Goal: Use online tool/utility

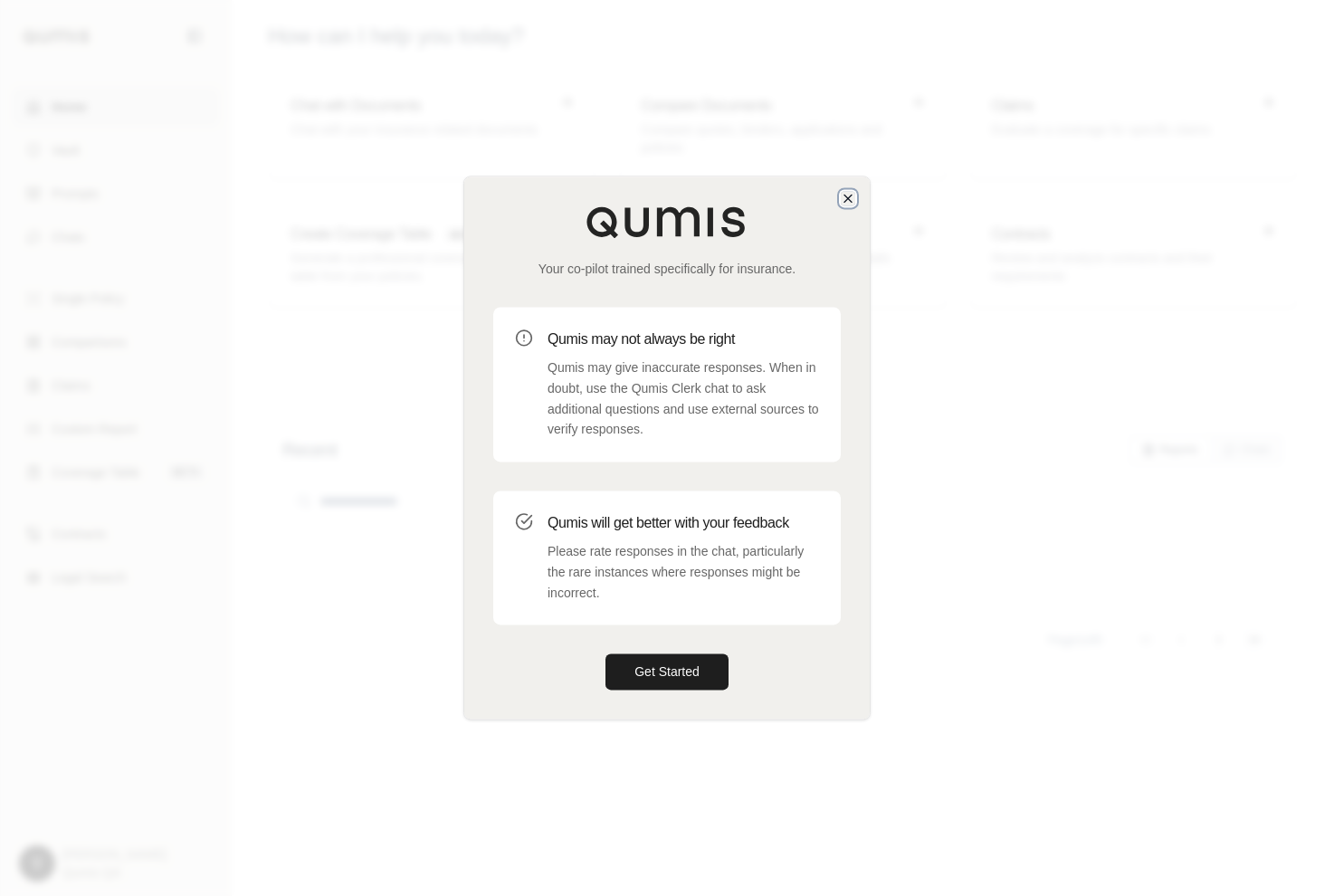
click at [854, 191] on icon "button" at bounding box center [848, 197] width 14 height 14
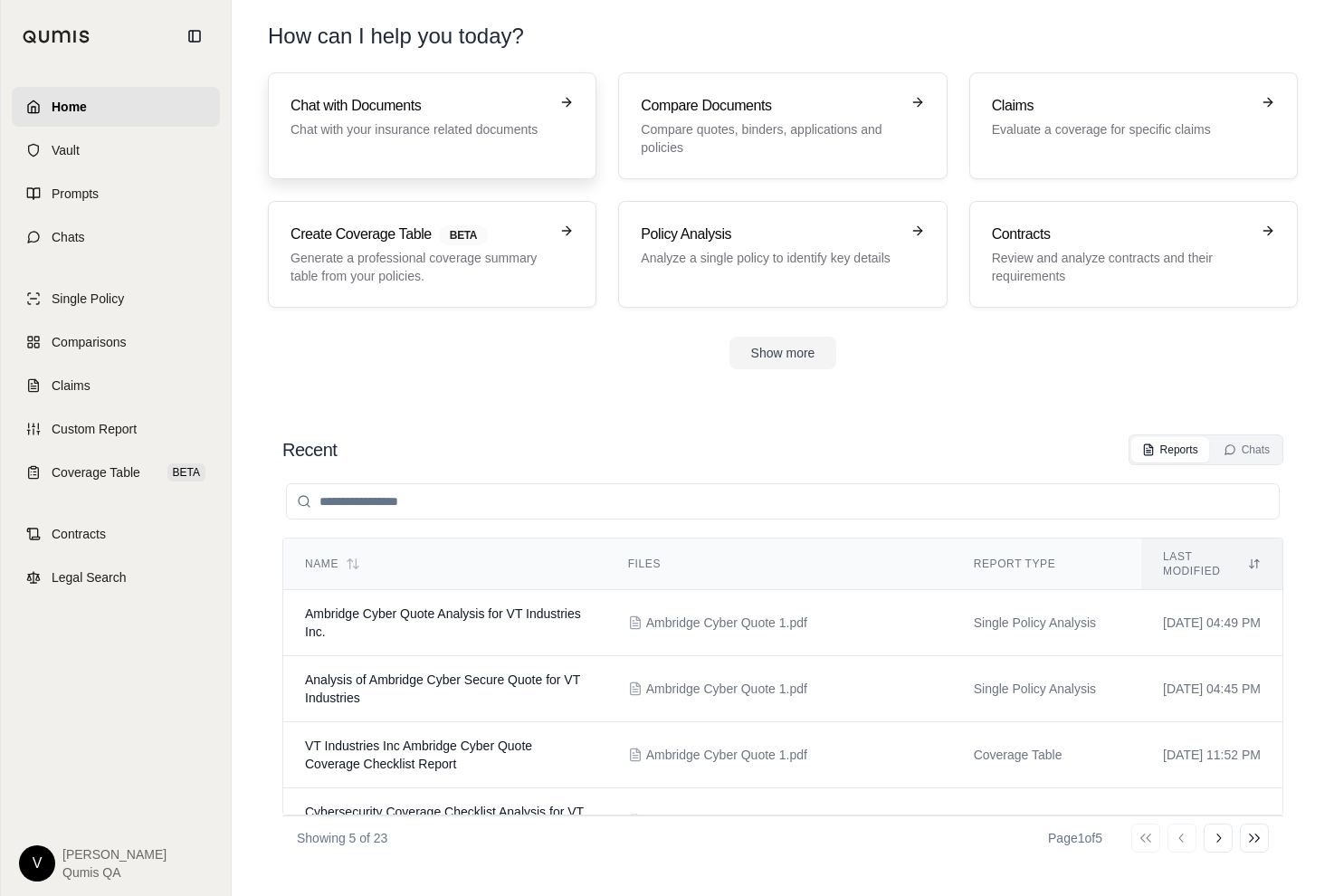
click at [349, 143] on div "Chat with Documents Chat with your insurance related documents" at bounding box center [432, 126] width 283 height 62
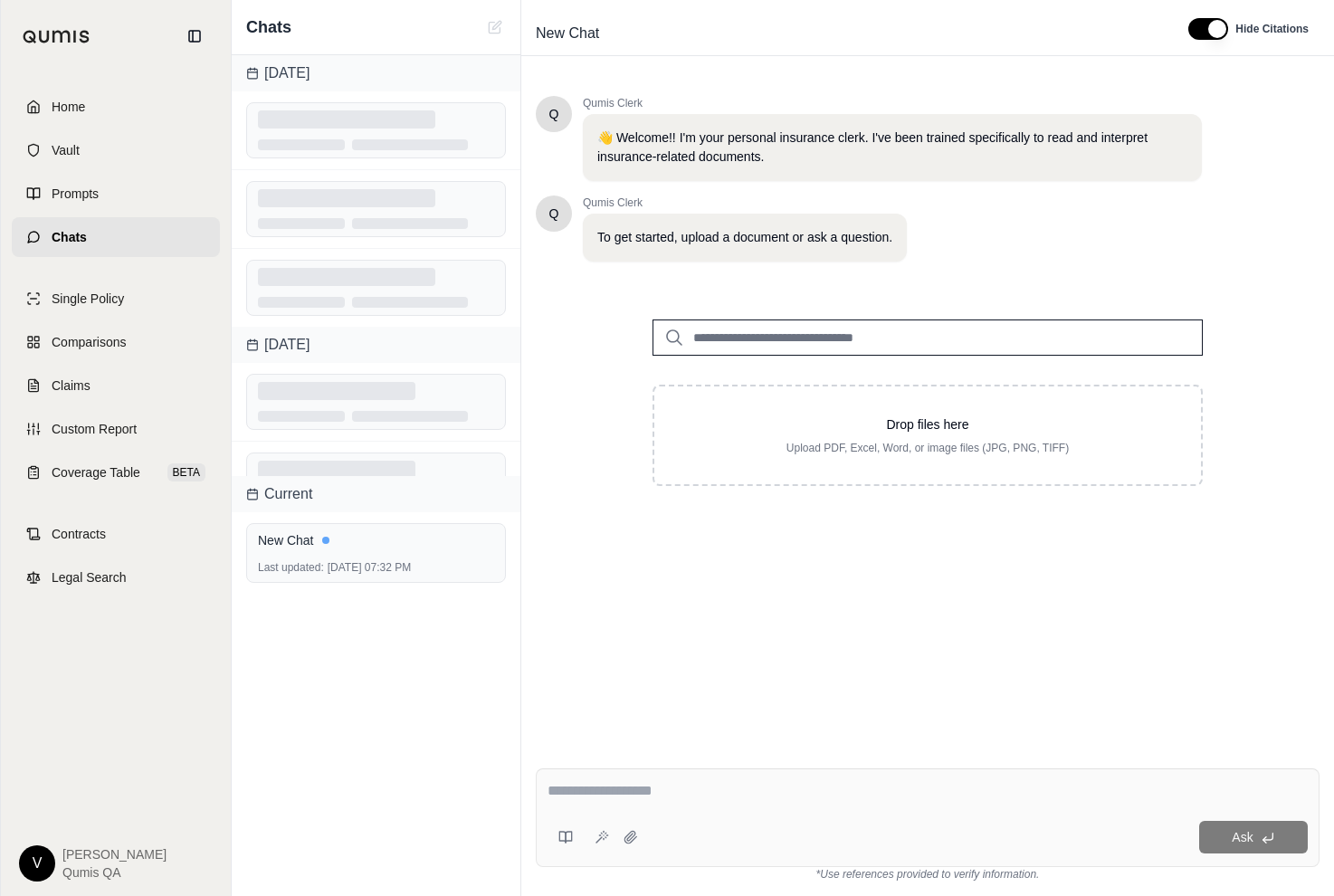
click at [743, 338] on input "search" at bounding box center [928, 338] width 550 height 36
click at [783, 486] on div "Drop files here Upload PDF, Excel, Word, or image files (JPG, PNG, TIFF)" at bounding box center [928, 403] width 608 height 224
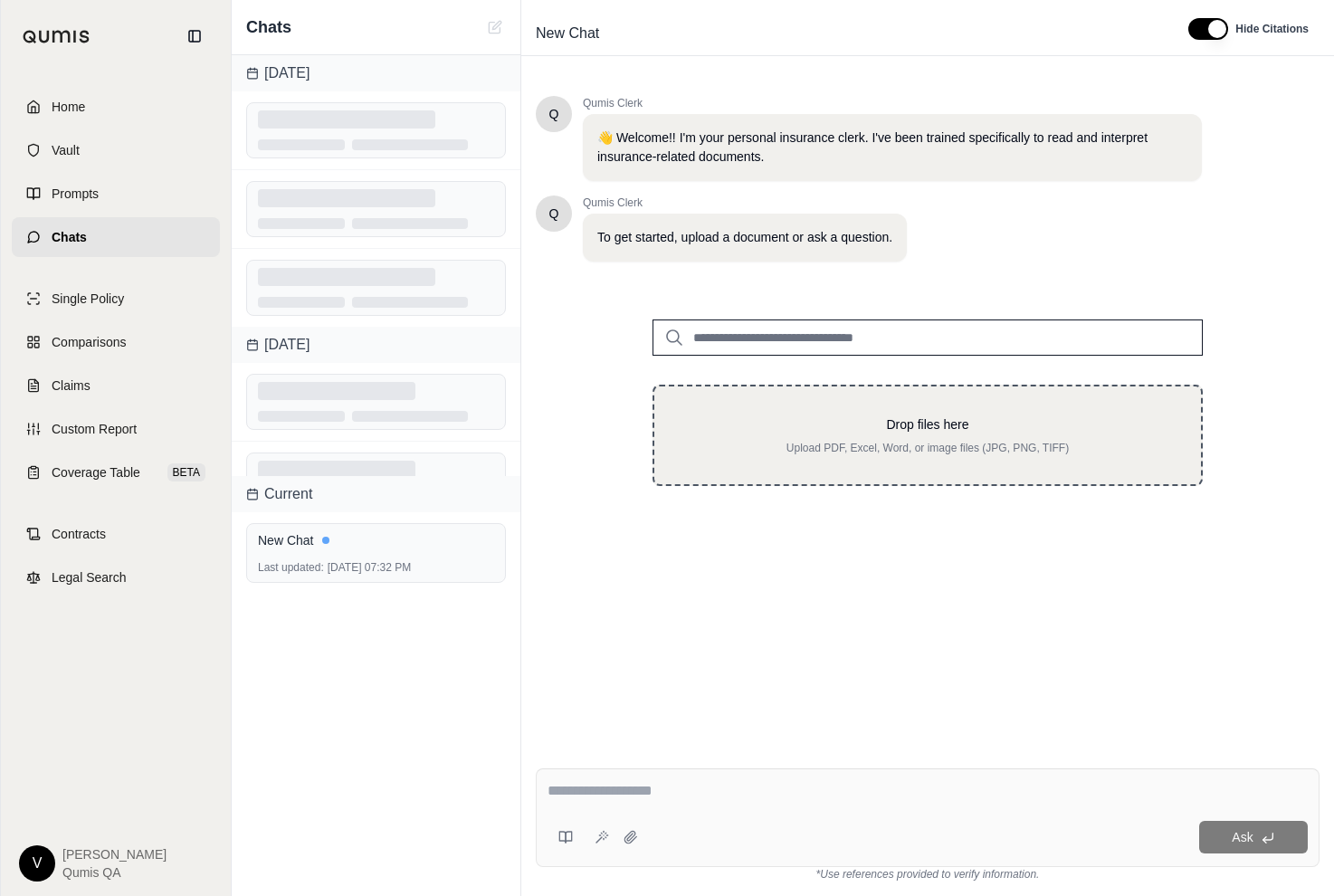
click at [781, 457] on div "Drop files here Upload PDF, Excel, Word, or image files (JPG, PNG, TIFF)" at bounding box center [928, 435] width 550 height 101
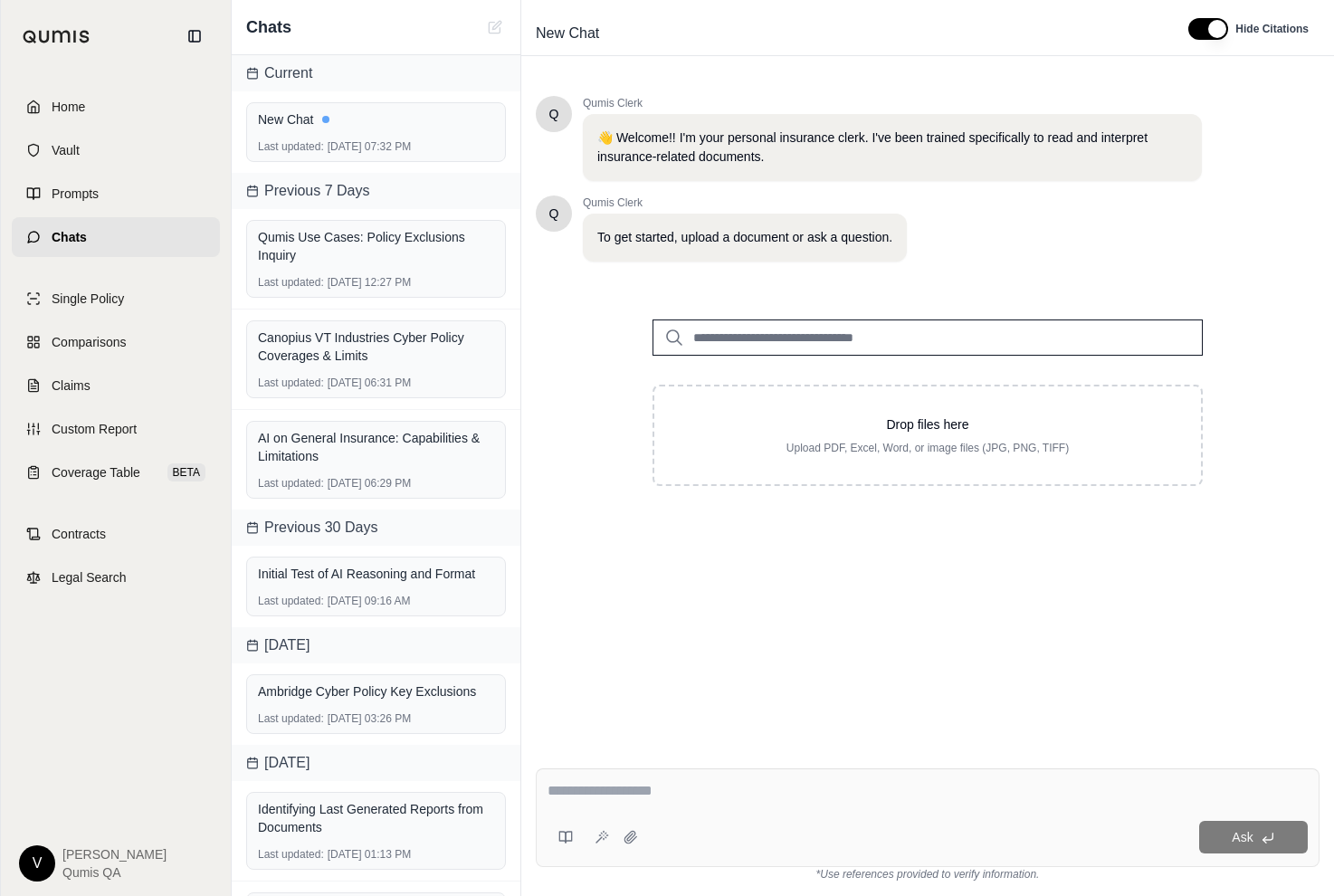
click at [760, 331] on input "search" at bounding box center [928, 338] width 550 height 36
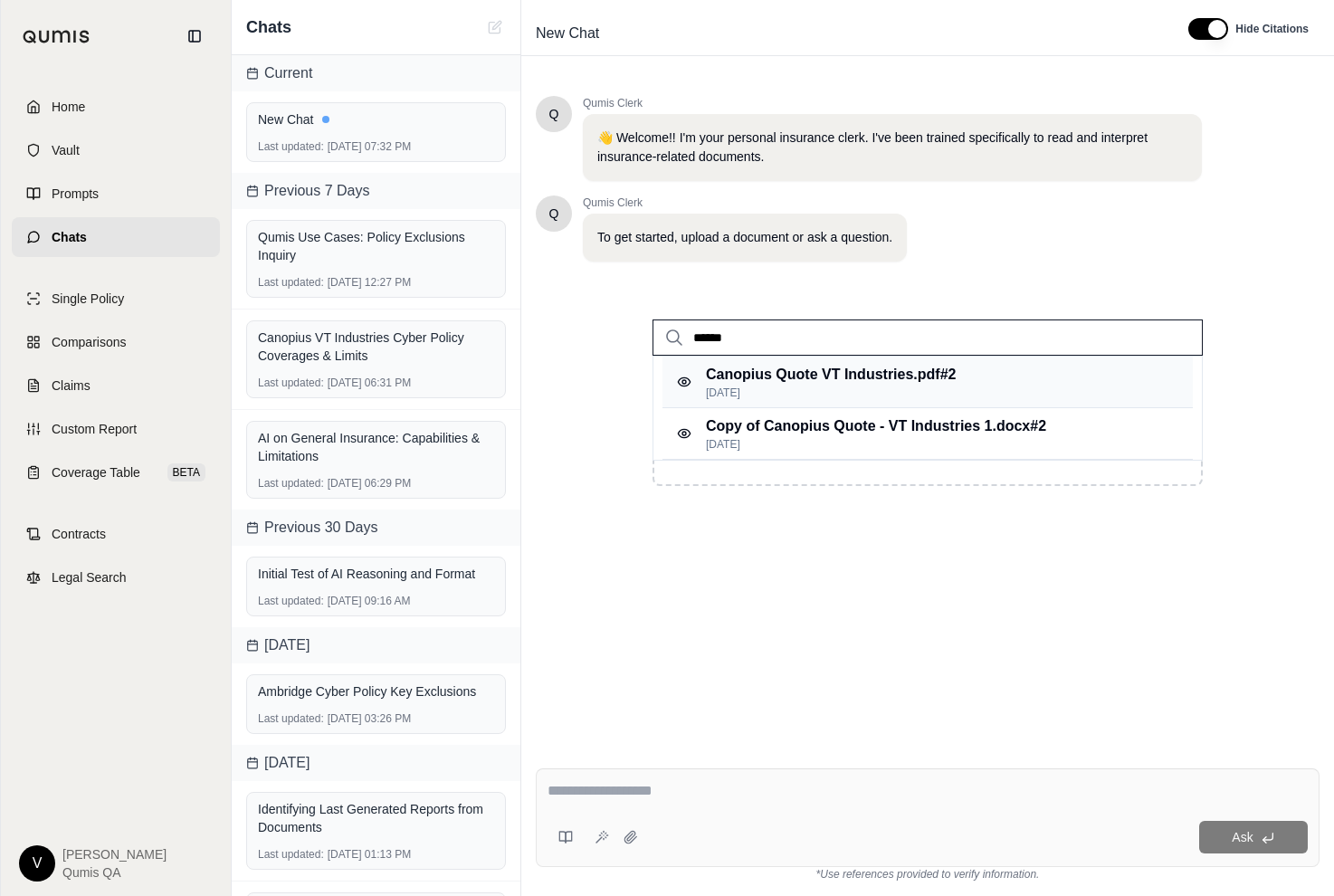
type input "******"
click at [776, 364] on p "Canopius Quote VT Industries.pdf #2" at bounding box center [831, 374] width 250 height 22
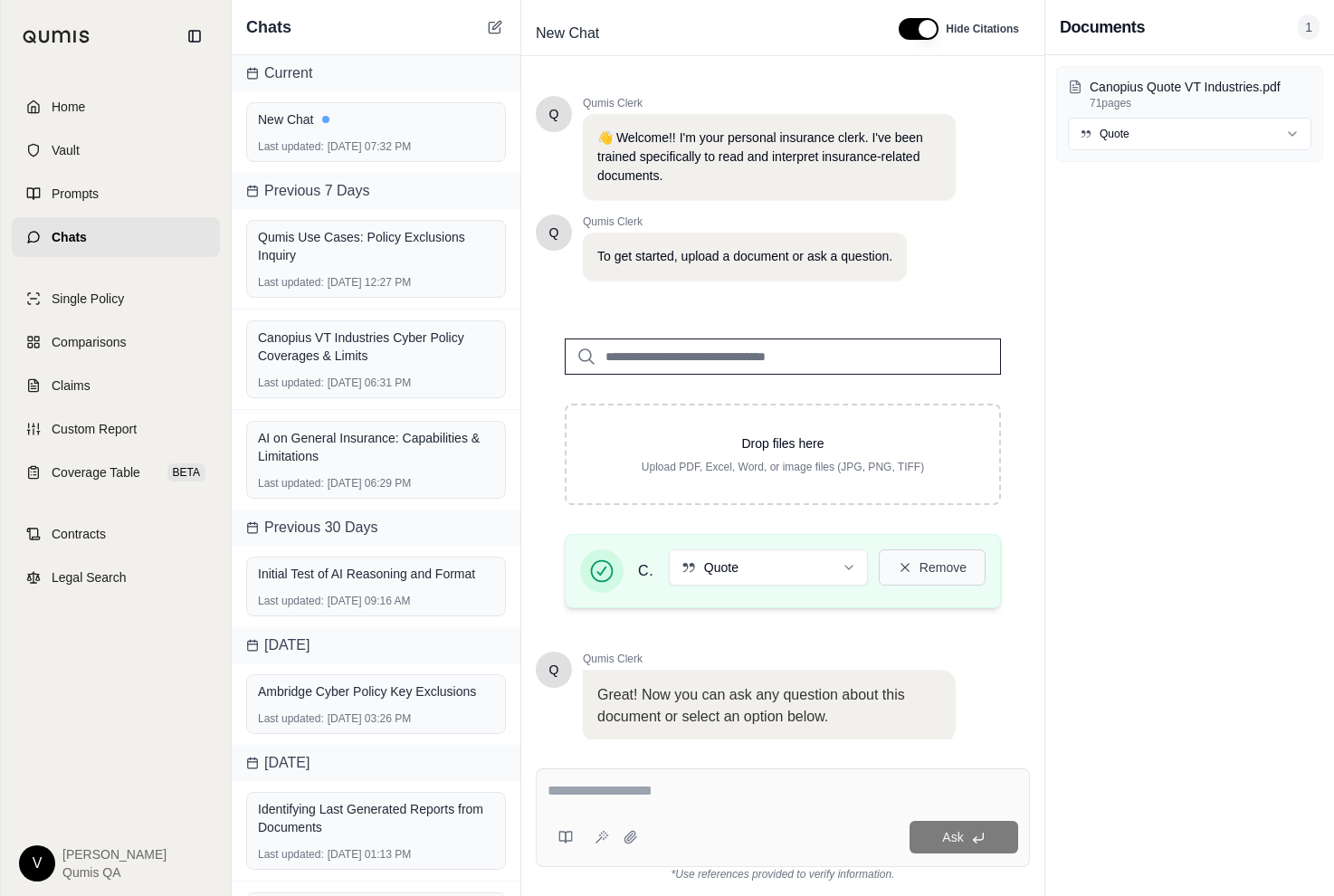
scroll to position [122, 0]
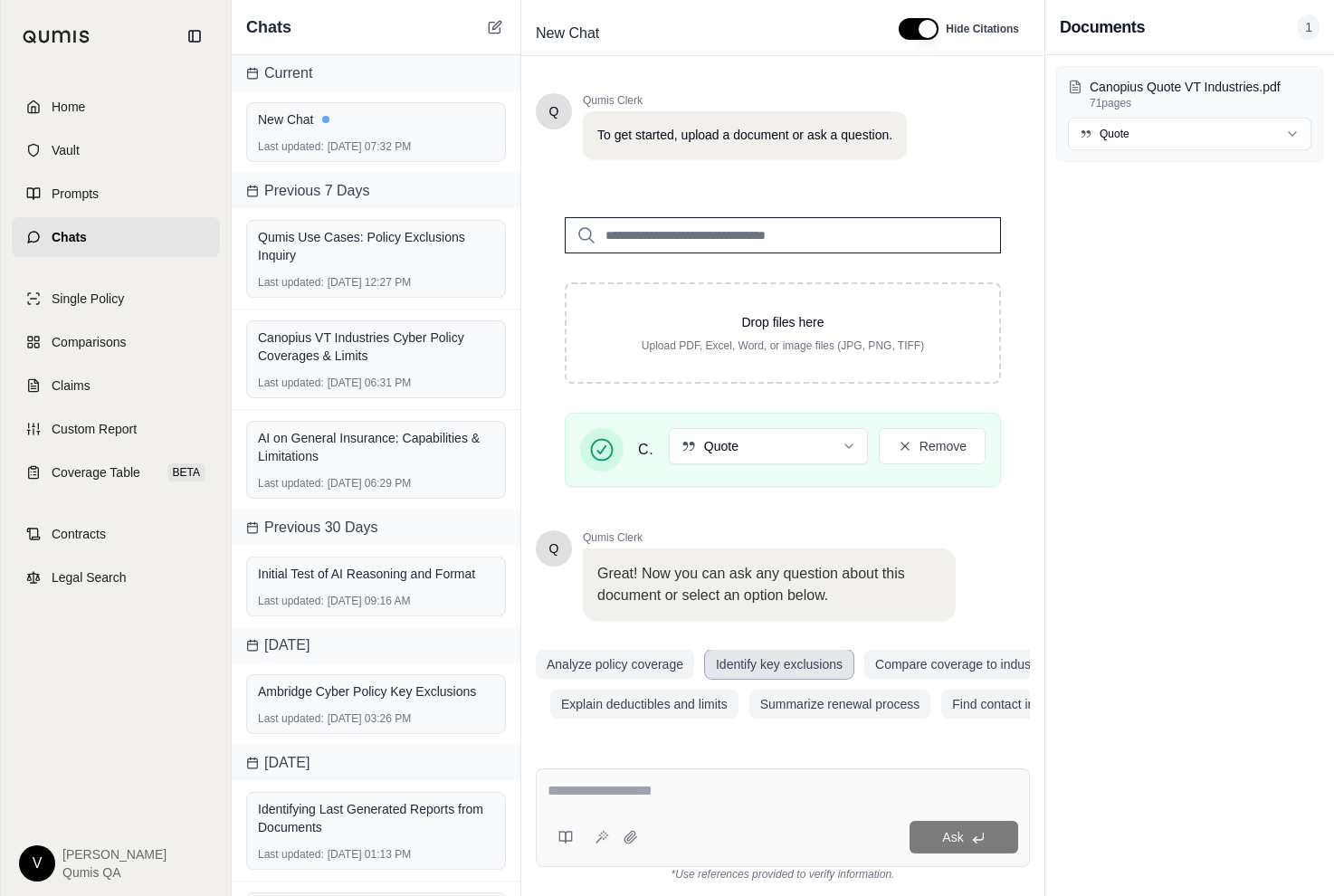
click at [807, 661] on button "Identify key exclusions" at bounding box center [779, 664] width 149 height 29
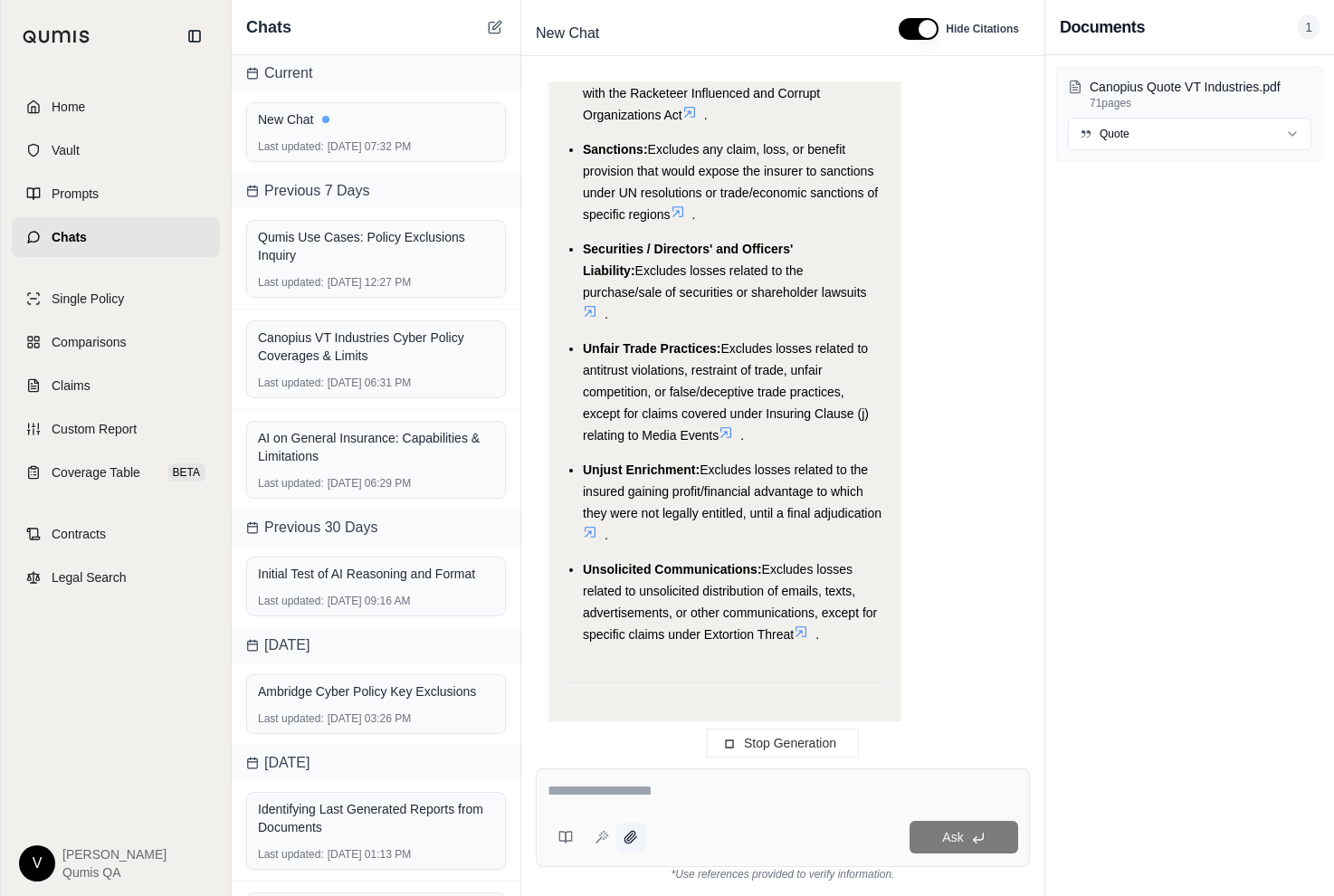
click at [630, 840] on icon at bounding box center [631, 836] width 12 height 12
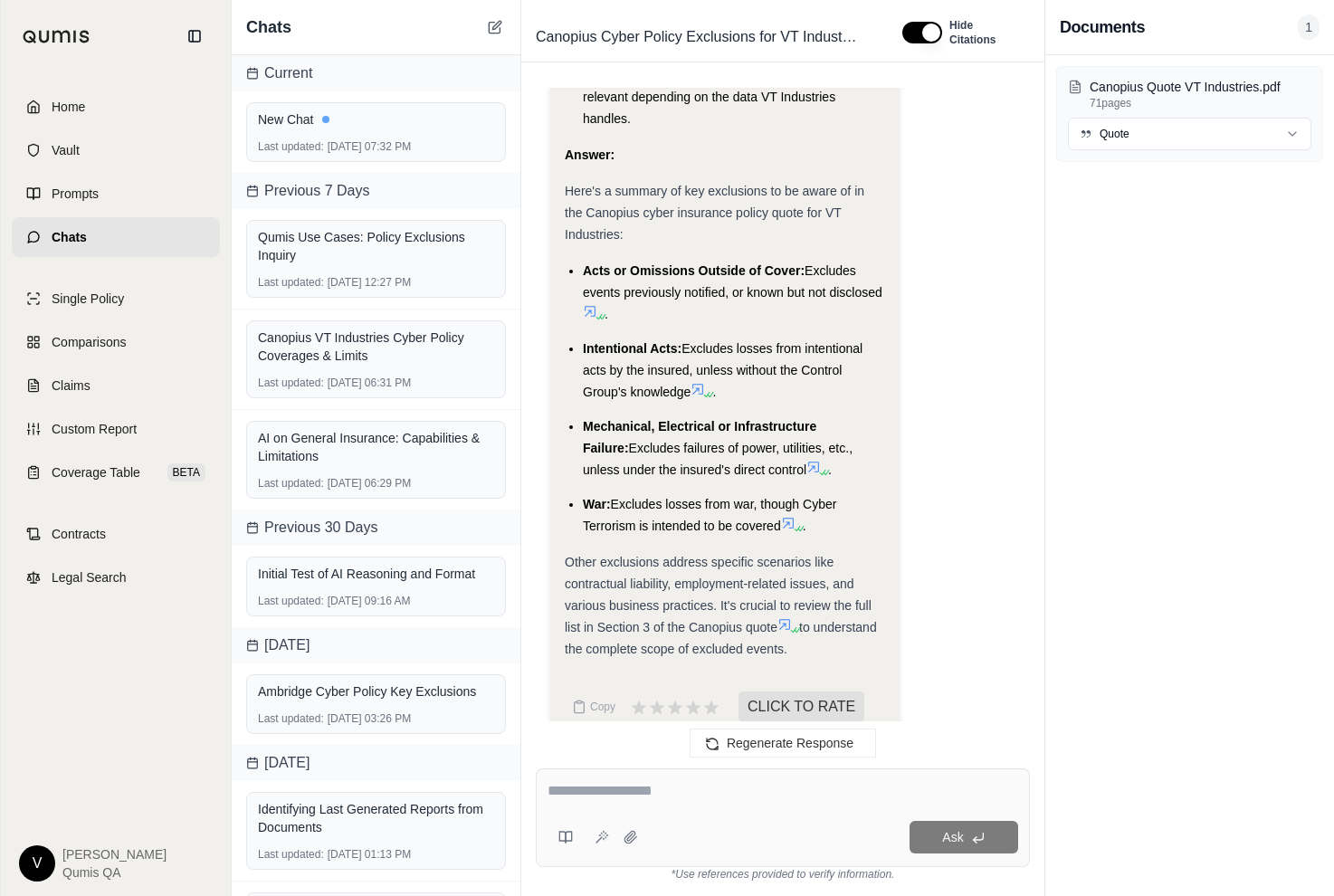
scroll to position [6738, 0]
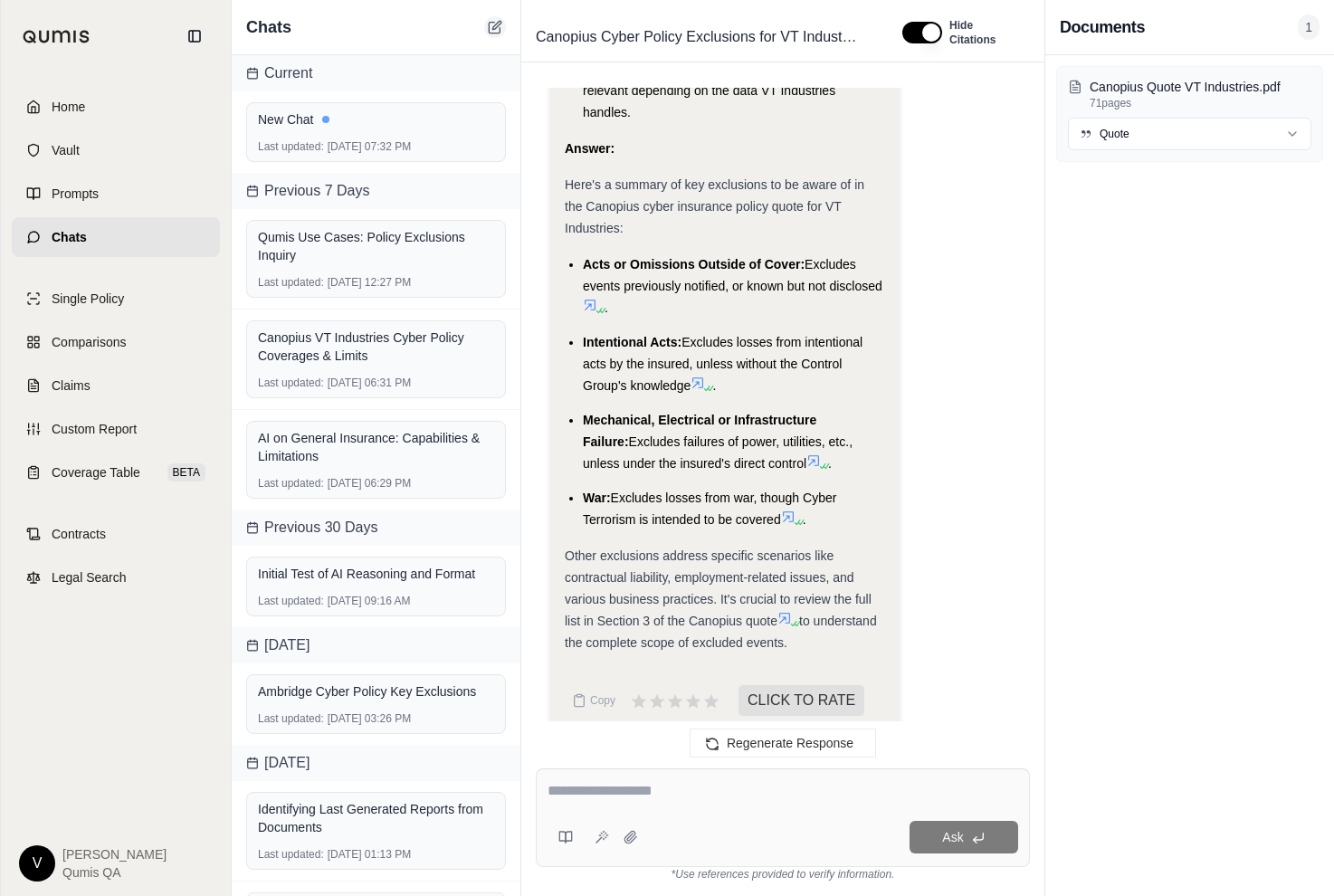
click at [500, 33] on icon at bounding box center [495, 26] width 14 height 14
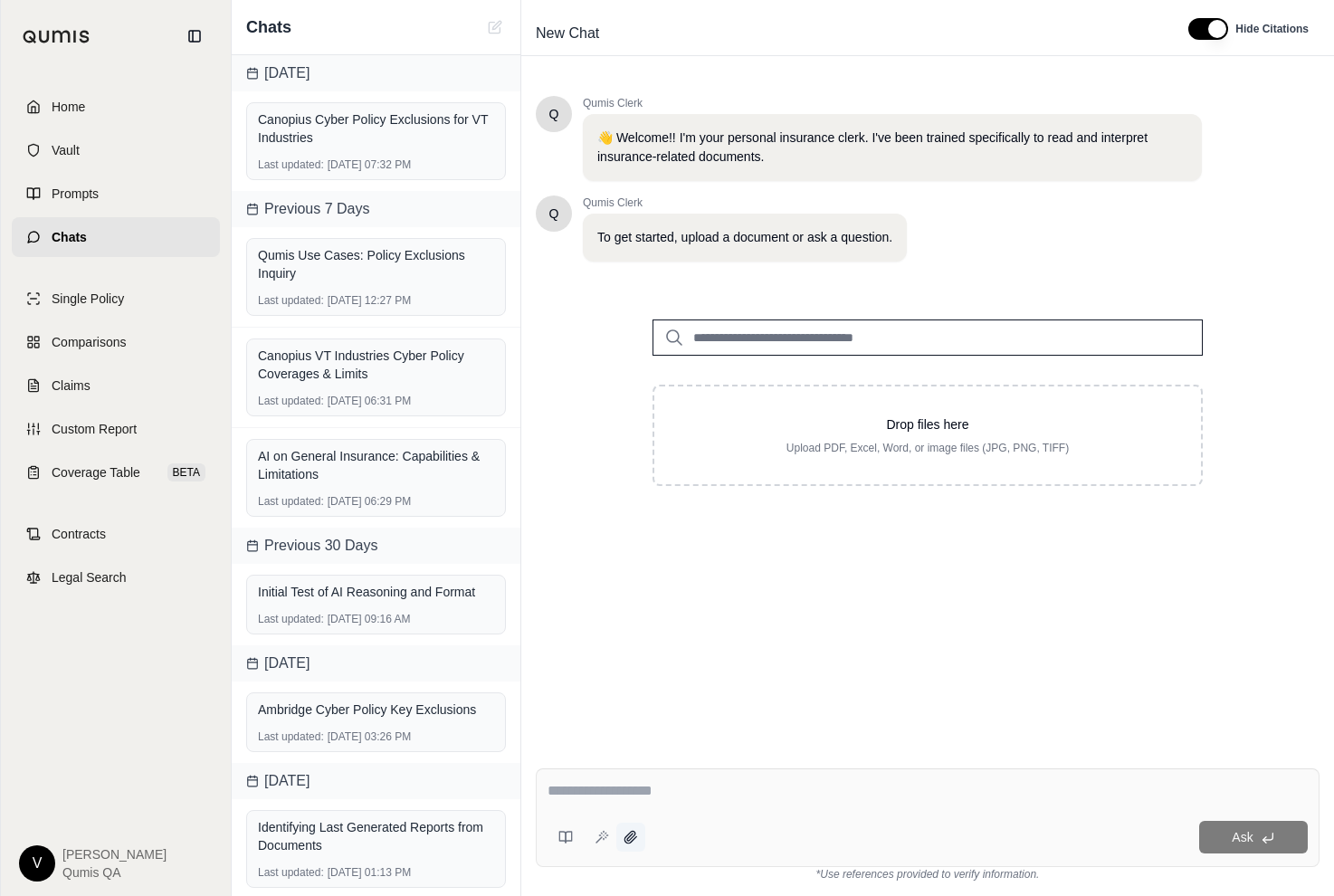
click at [631, 828] on button at bounding box center [631, 837] width 29 height 29
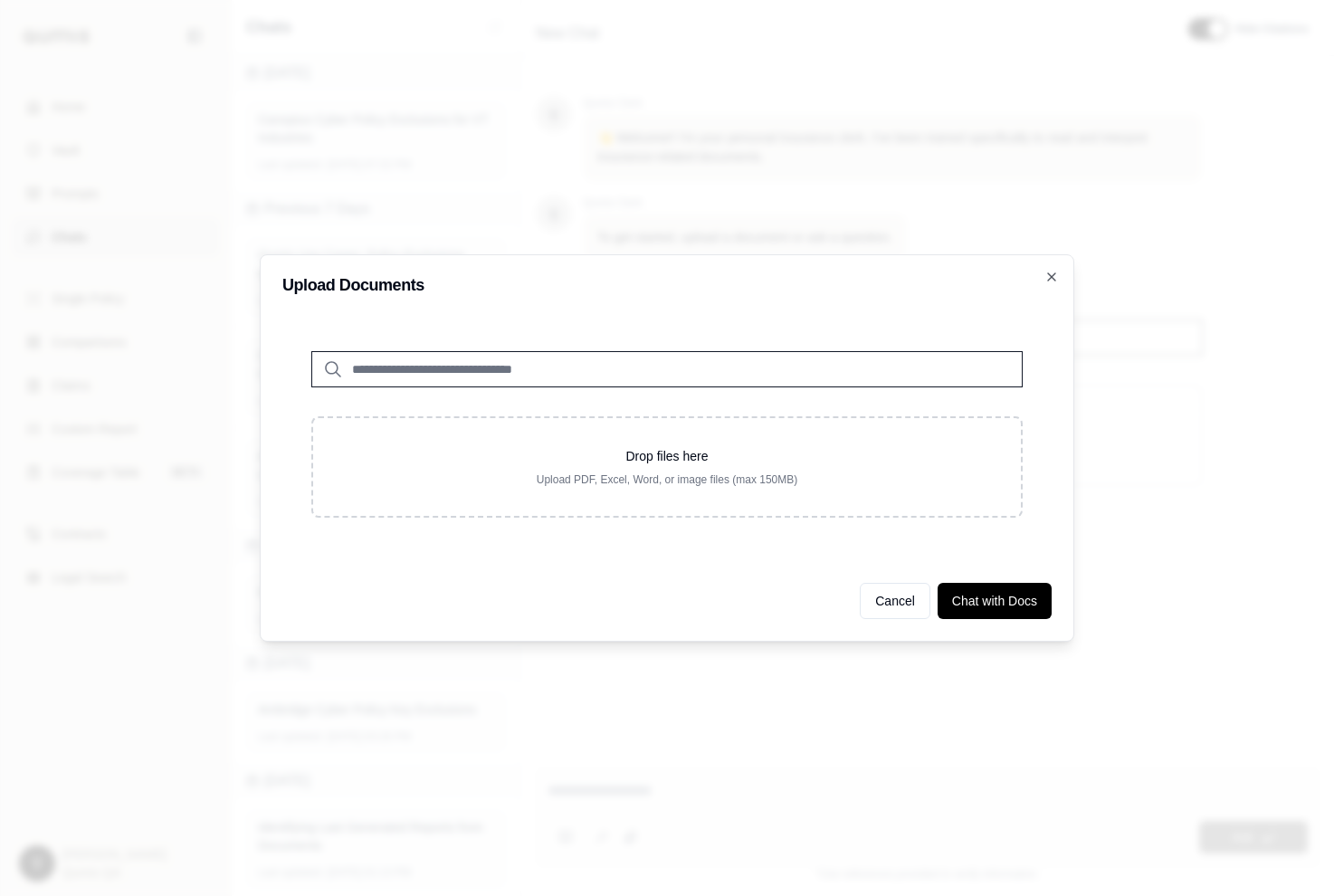
click at [1054, 284] on div "Upload Documents Drop files here Upload PDF, Excel, Word, or image files (max 1…" at bounding box center [667, 448] width 815 height 387
click at [1051, 272] on icon "button" at bounding box center [1051, 276] width 14 height 14
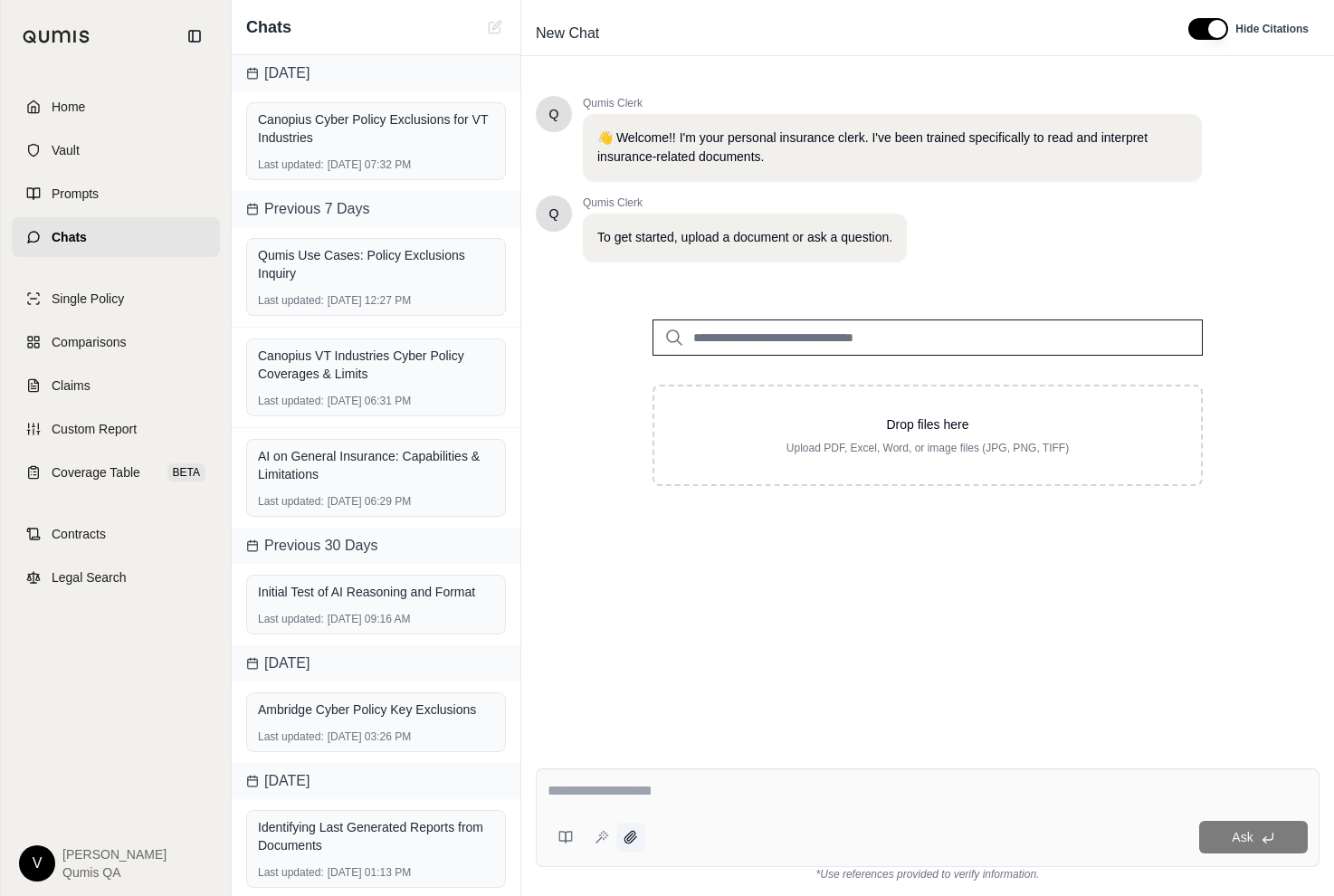
click at [625, 844] on icon at bounding box center [631, 836] width 14 height 14
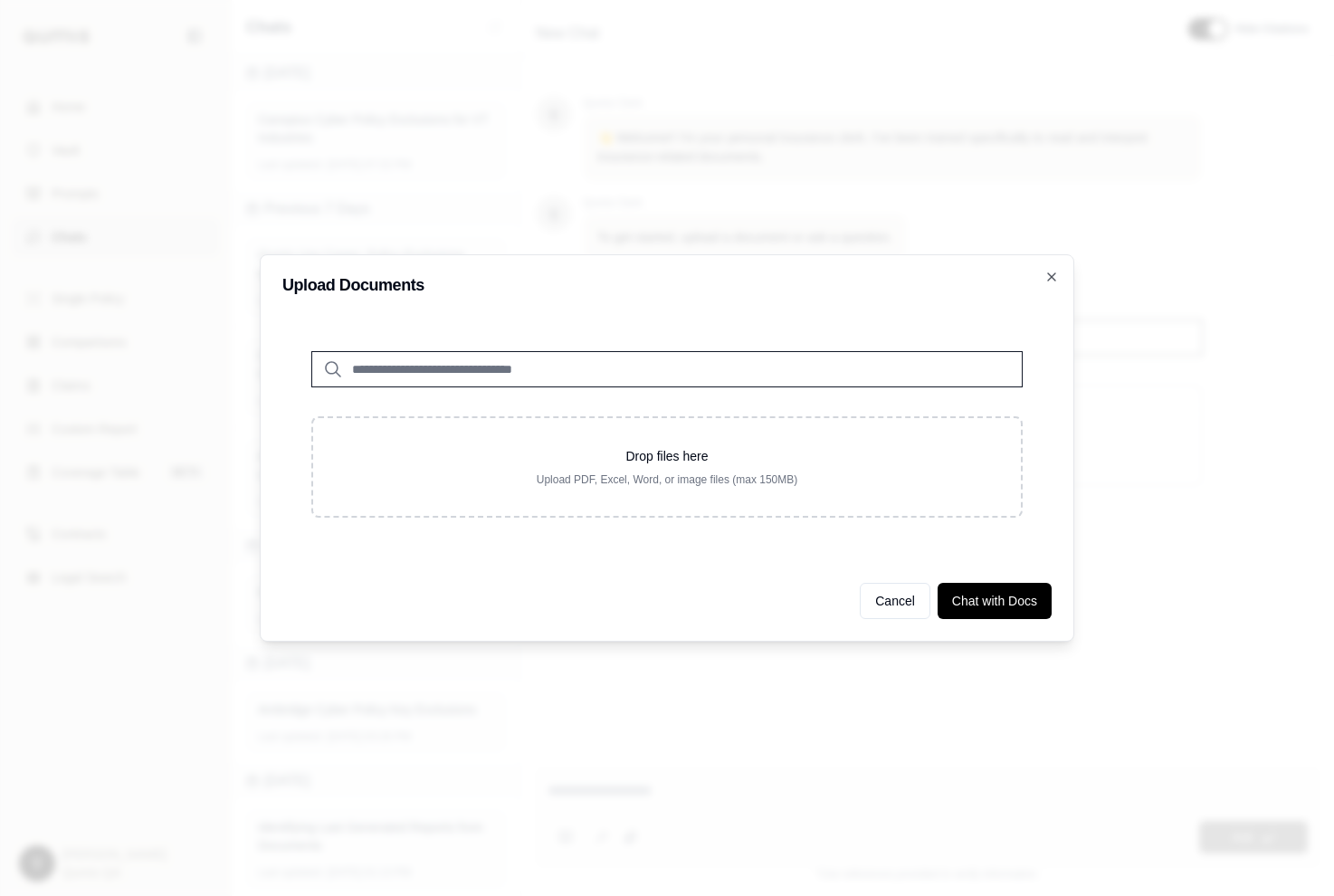
click at [585, 384] on input "search" at bounding box center [667, 369] width 712 height 36
click at [585, 380] on input "search" at bounding box center [667, 369] width 712 height 36
type input "*"
click at [977, 602] on button "Chat with Docs" at bounding box center [995, 600] width 114 height 36
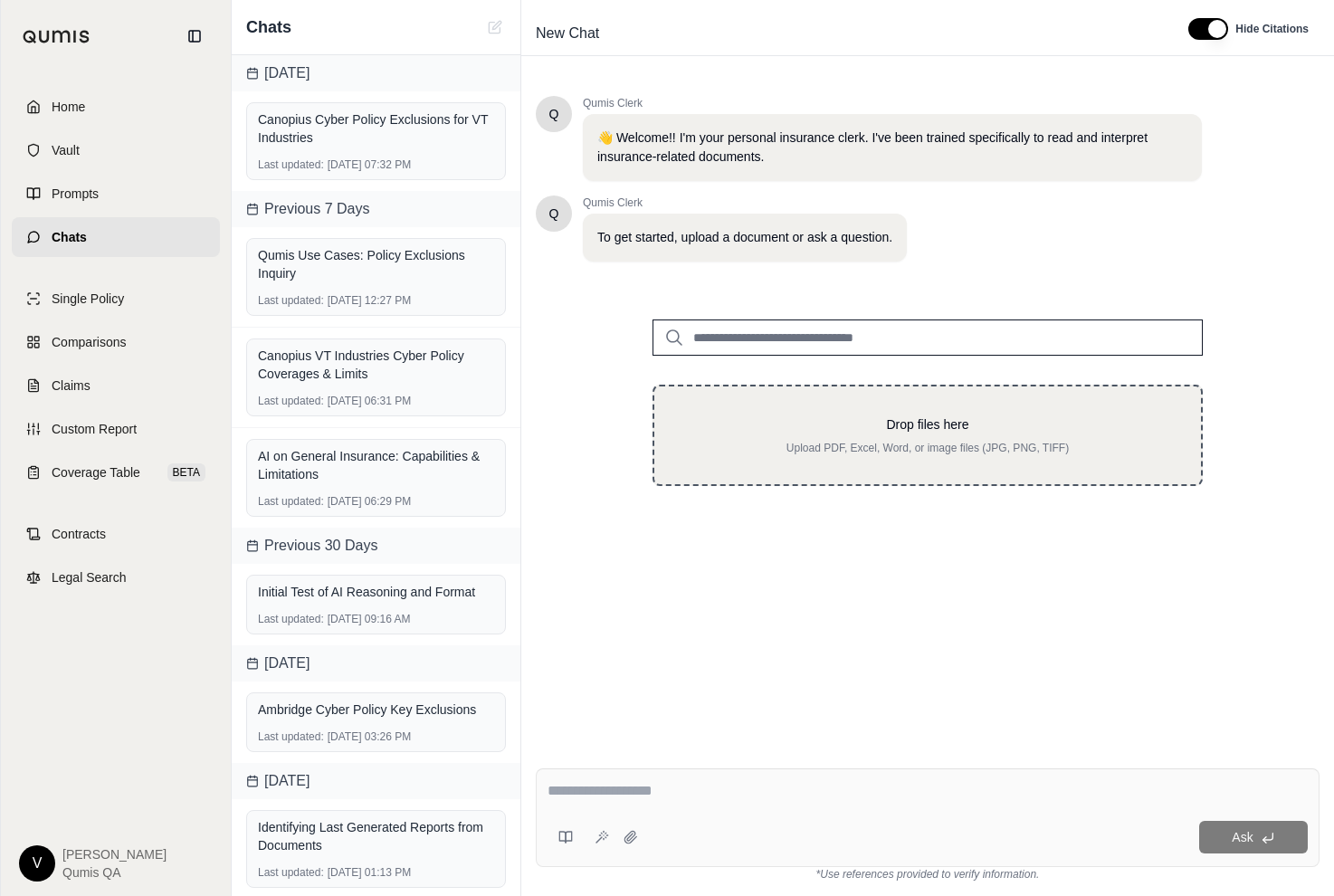
click at [929, 426] on p "Drop files here" at bounding box center [928, 424] width 489 height 18
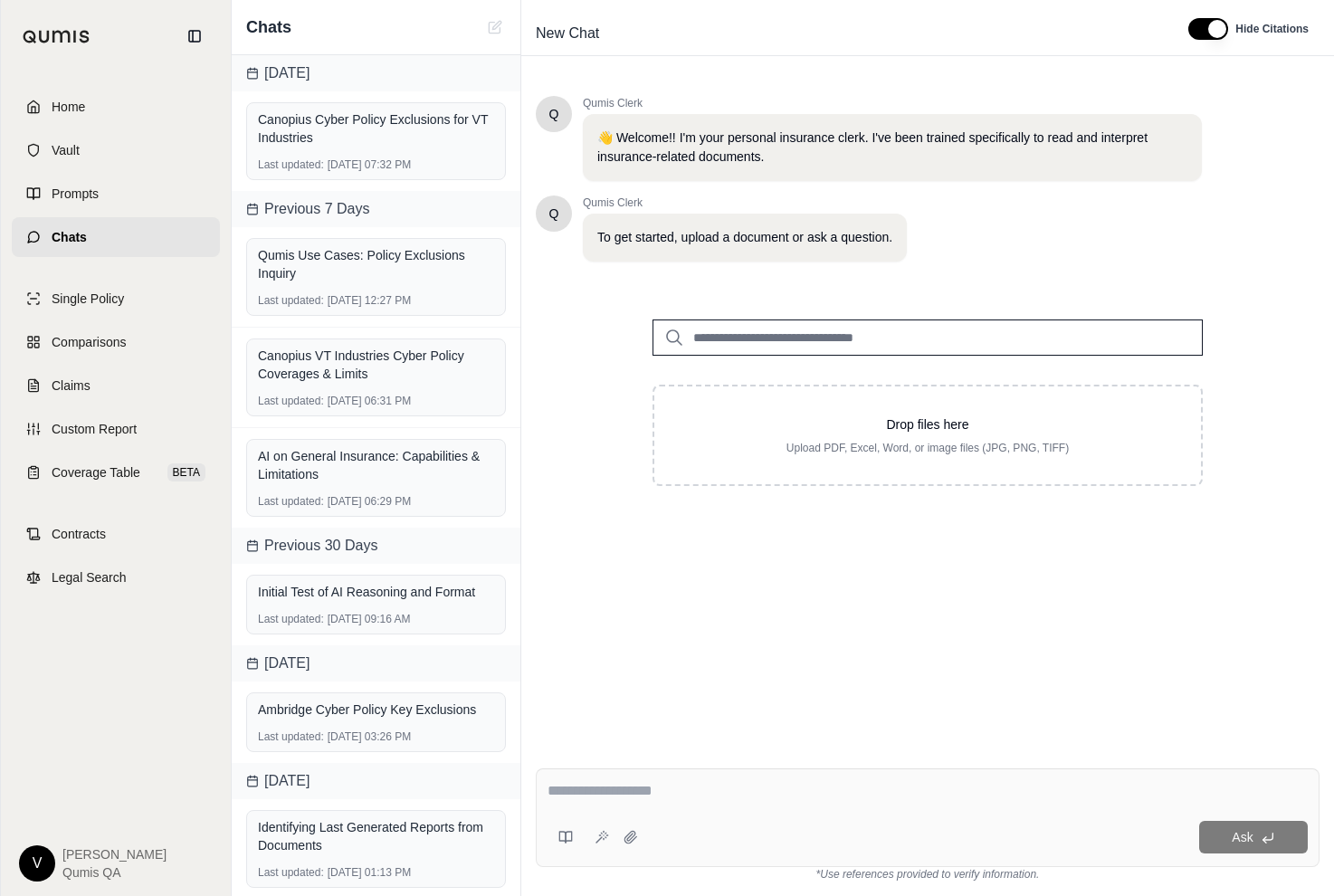
click at [949, 811] on div "Ask" at bounding box center [928, 817] width 784 height 98
click at [1167, 839] on div "Ask" at bounding box center [977, 837] width 662 height 33
